Goal: Task Accomplishment & Management: Use online tool/utility

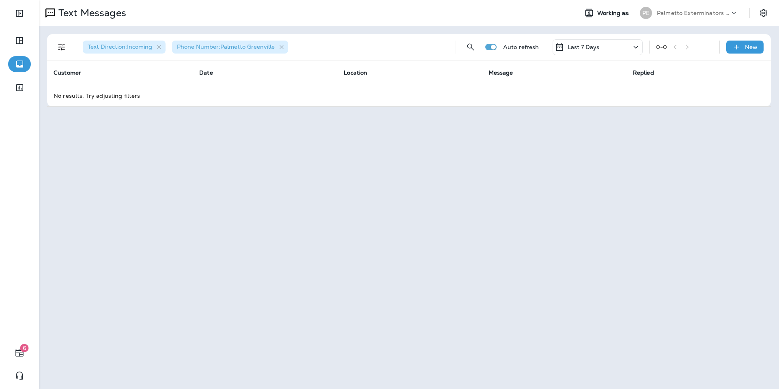
click at [593, 49] on p "Last 7 Days" at bounding box center [583, 47] width 32 height 6
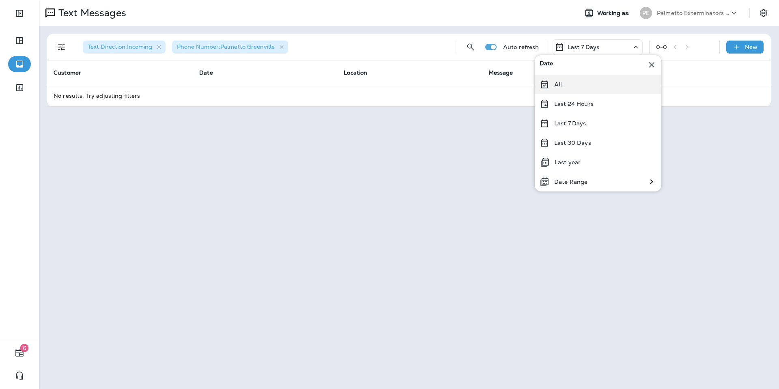
click at [595, 84] on div "All" at bounding box center [598, 84] width 127 height 19
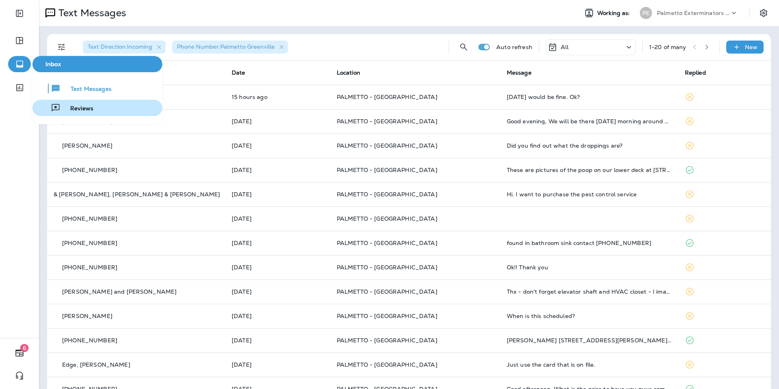
click at [80, 107] on span "Reviews" at bounding box center [76, 109] width 33 height 8
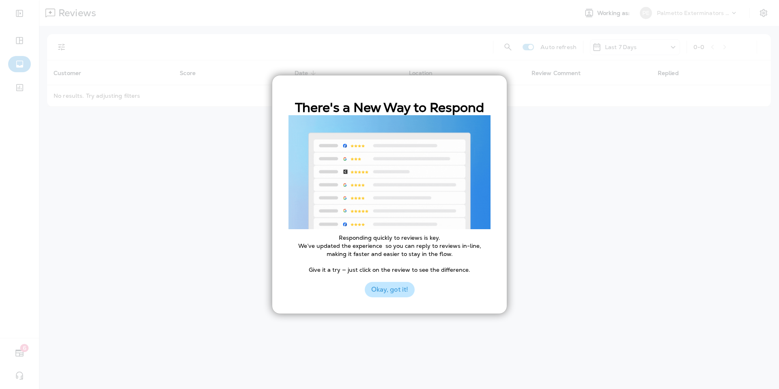
click at [394, 288] on button "Okay, got it!" at bounding box center [390, 289] width 50 height 15
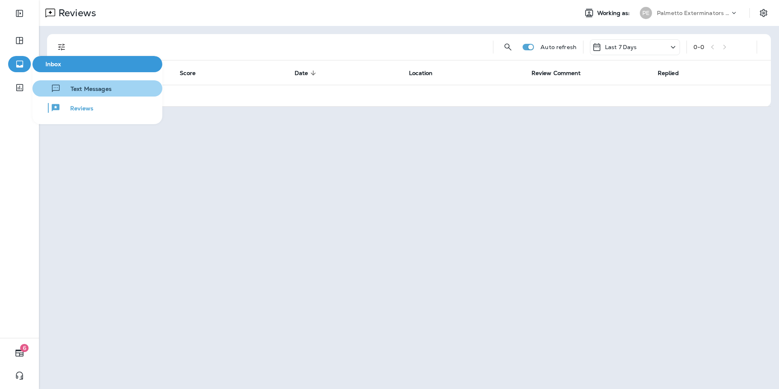
click at [73, 95] on button "Text Messages" at bounding box center [97, 88] width 130 height 16
